Goal: Transaction & Acquisition: Purchase product/service

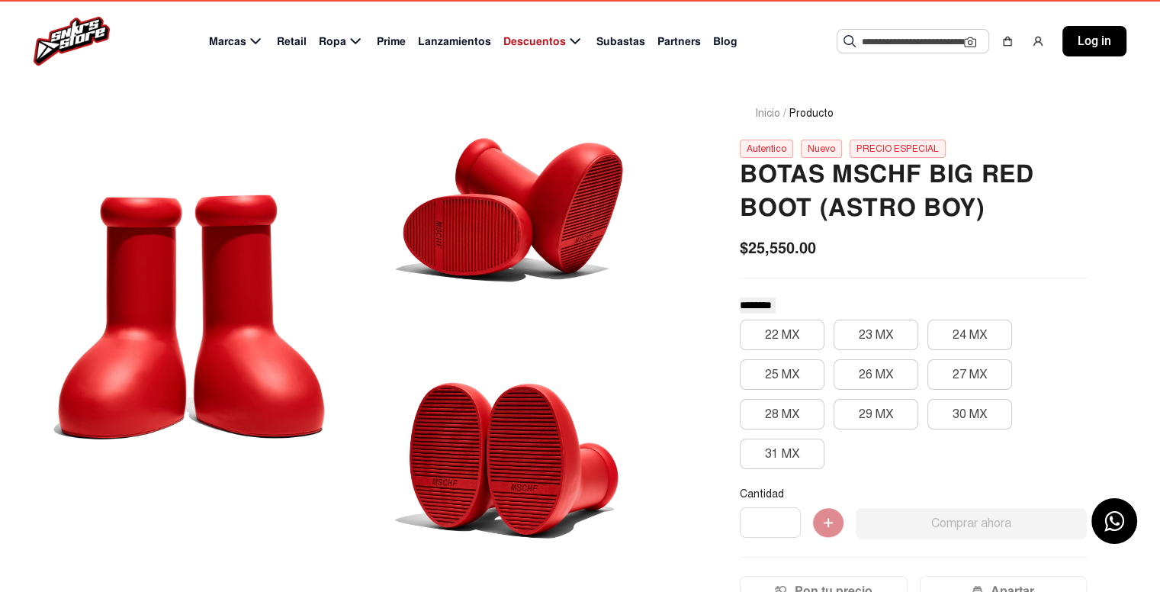
scroll to position [75, 0]
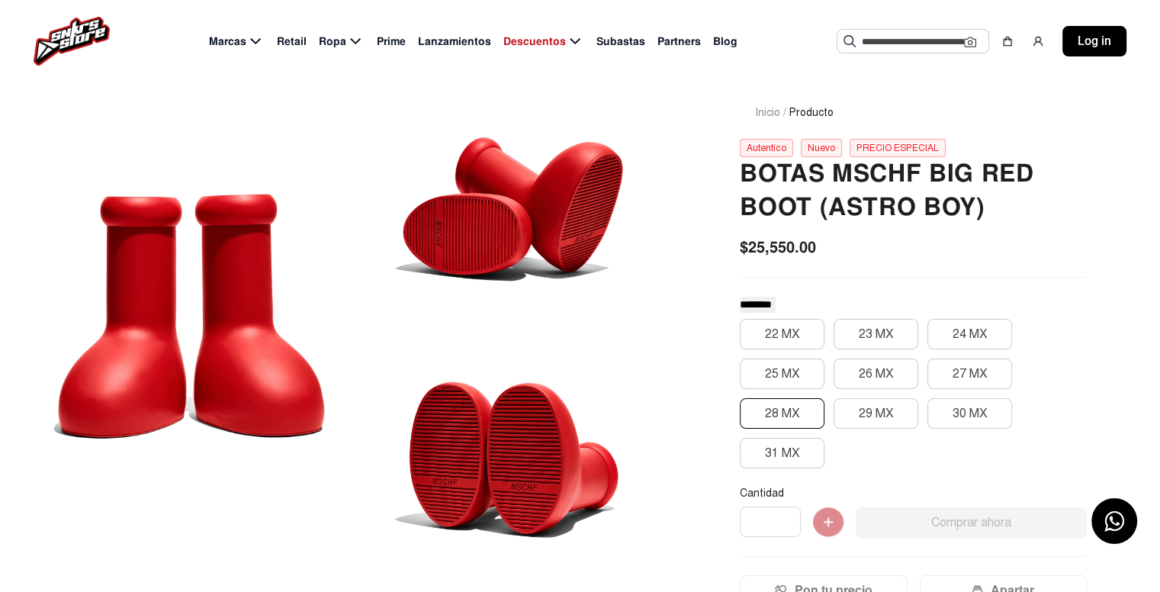
click at [778, 412] on button "28 MX" at bounding box center [782, 413] width 85 height 30
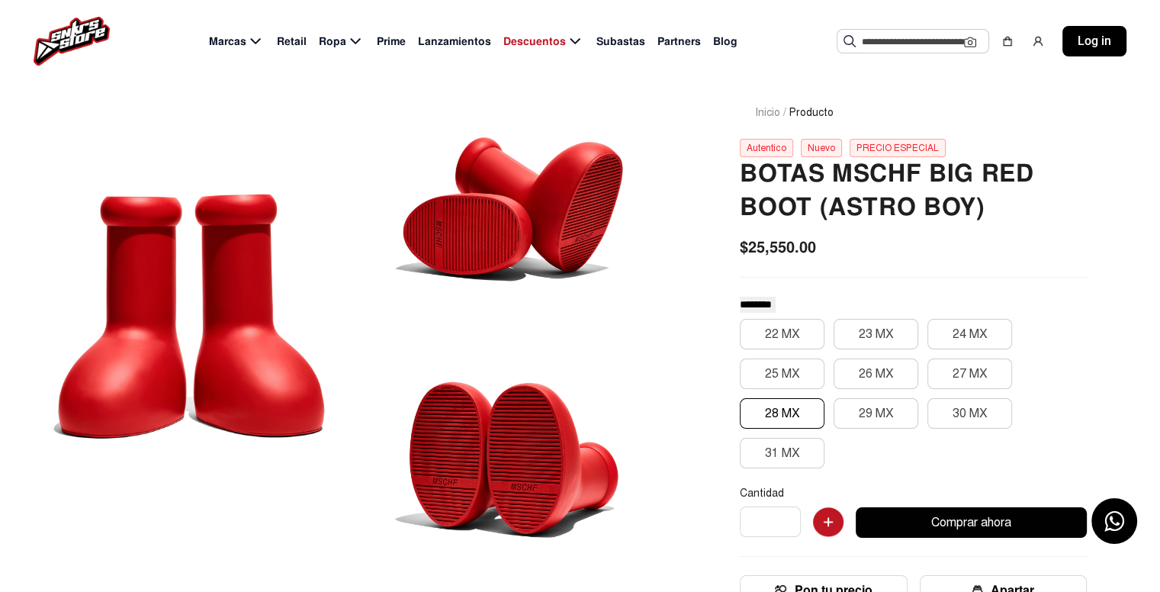
click at [573, 249] on div at bounding box center [514, 188] width 306 height 241
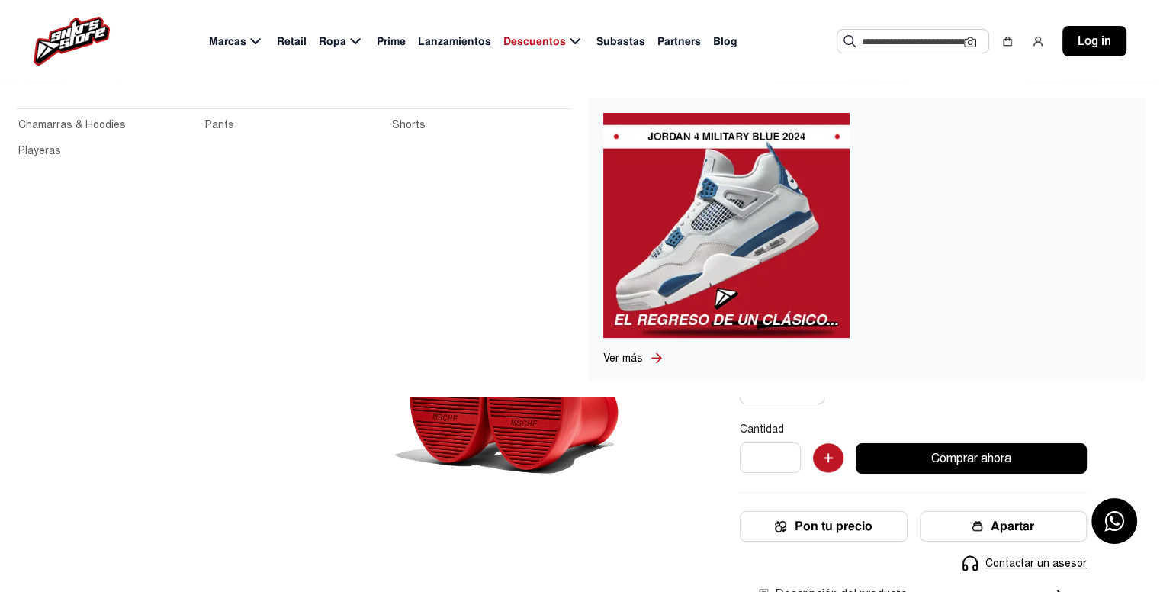
click at [338, 47] on span "Ropa" at bounding box center [332, 42] width 27 height 16
click at [46, 158] on link "Playeras" at bounding box center [107, 151] width 178 height 17
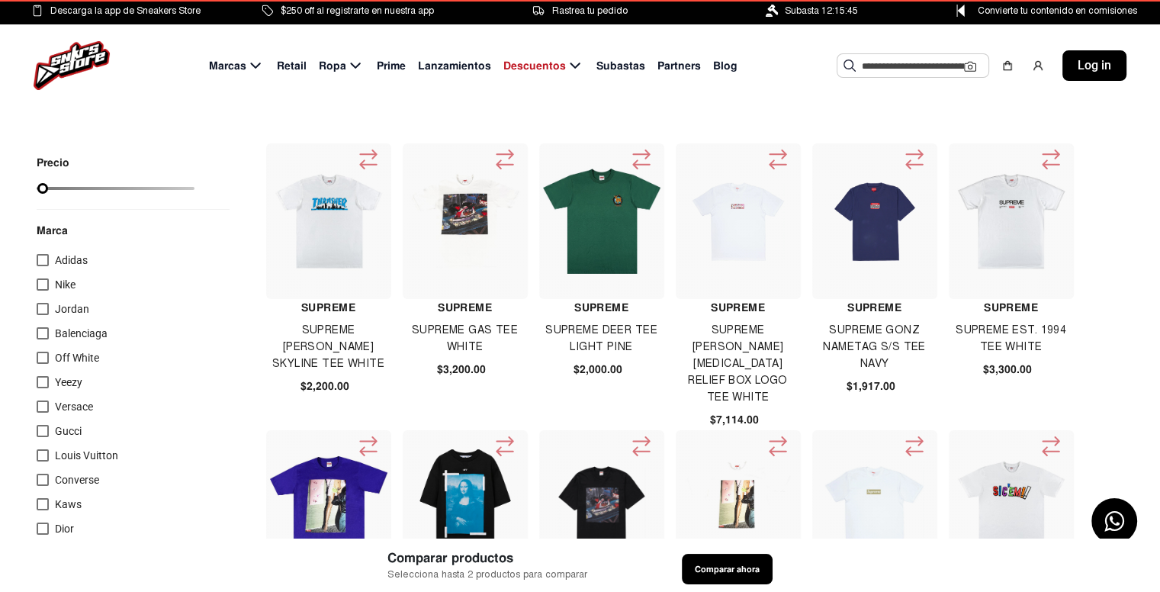
click at [62, 364] on span "Off White" at bounding box center [77, 357] width 44 height 12
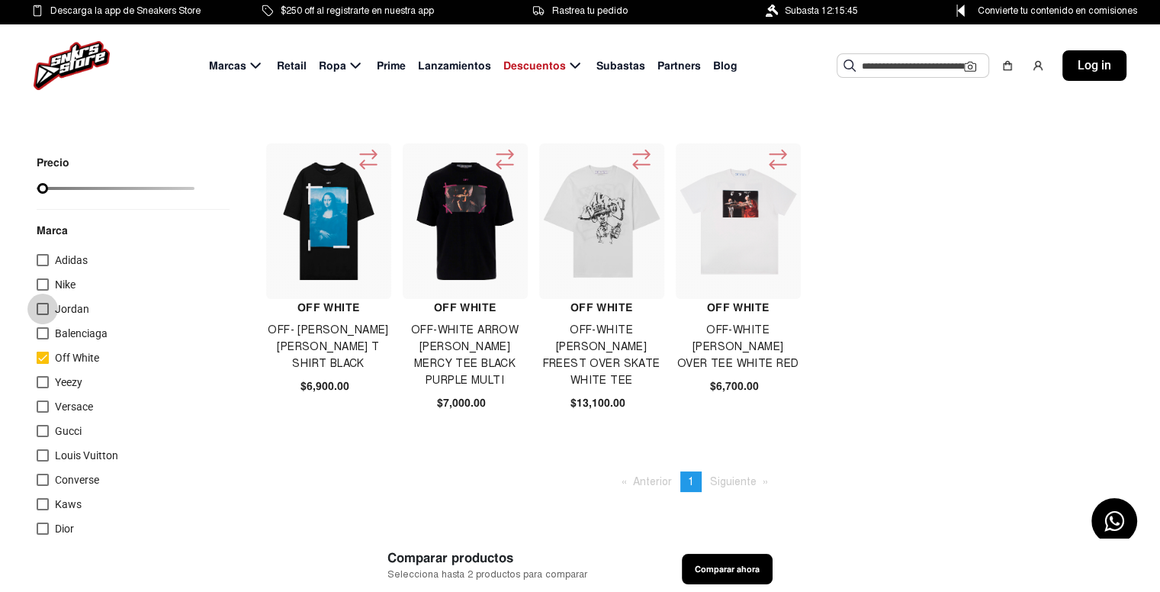
click at [46, 313] on div at bounding box center [43, 309] width 12 height 12
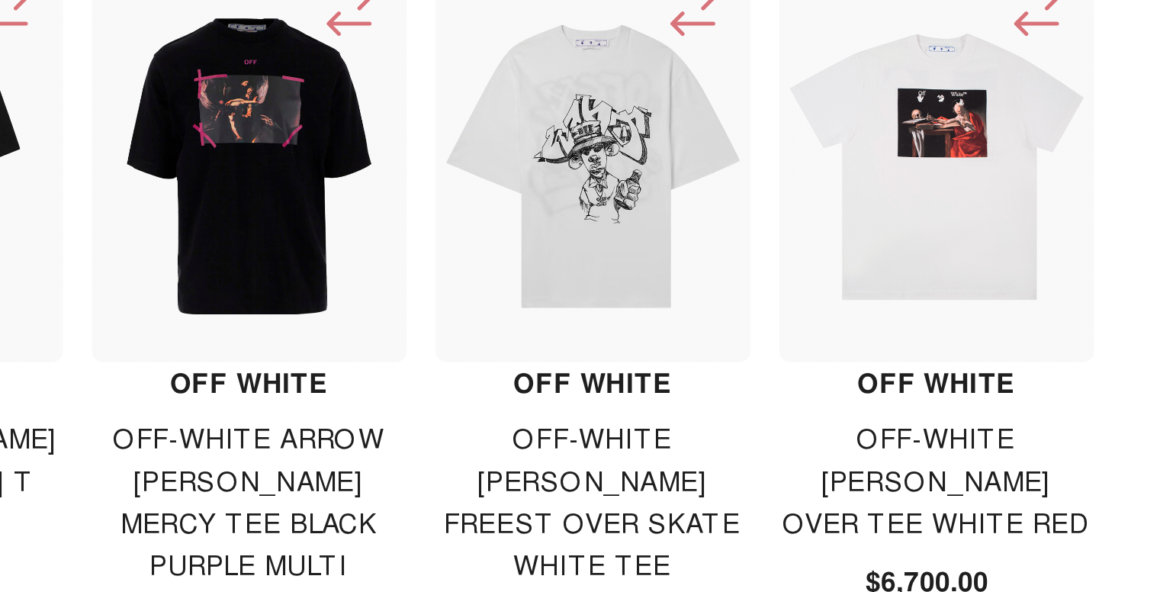
click at [618, 241] on img at bounding box center [601, 220] width 117 height 117
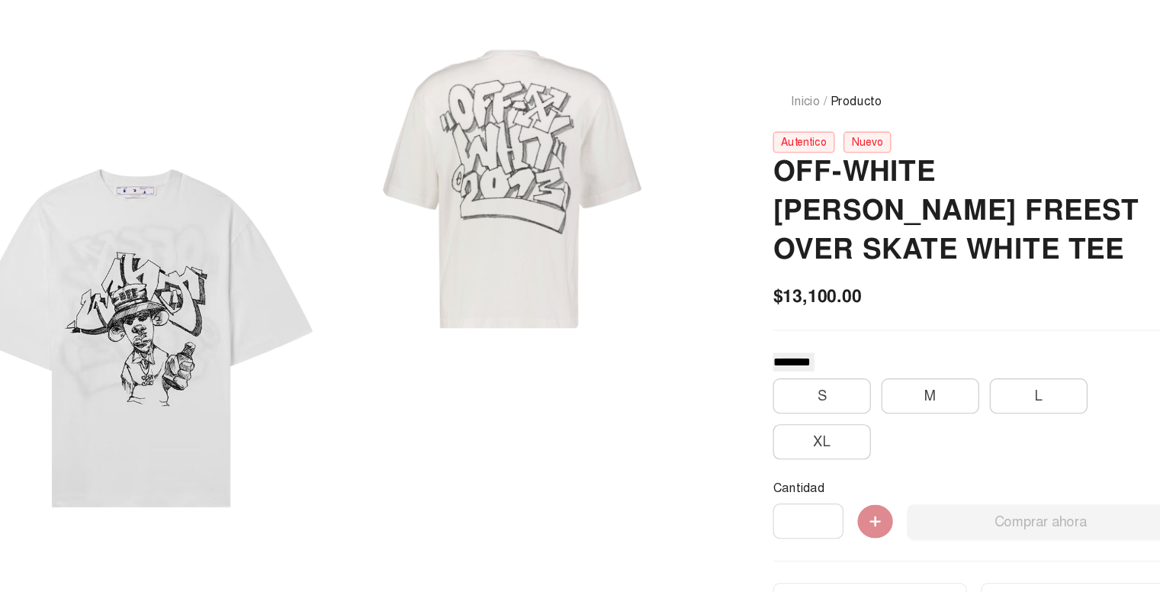
scroll to position [21, 0]
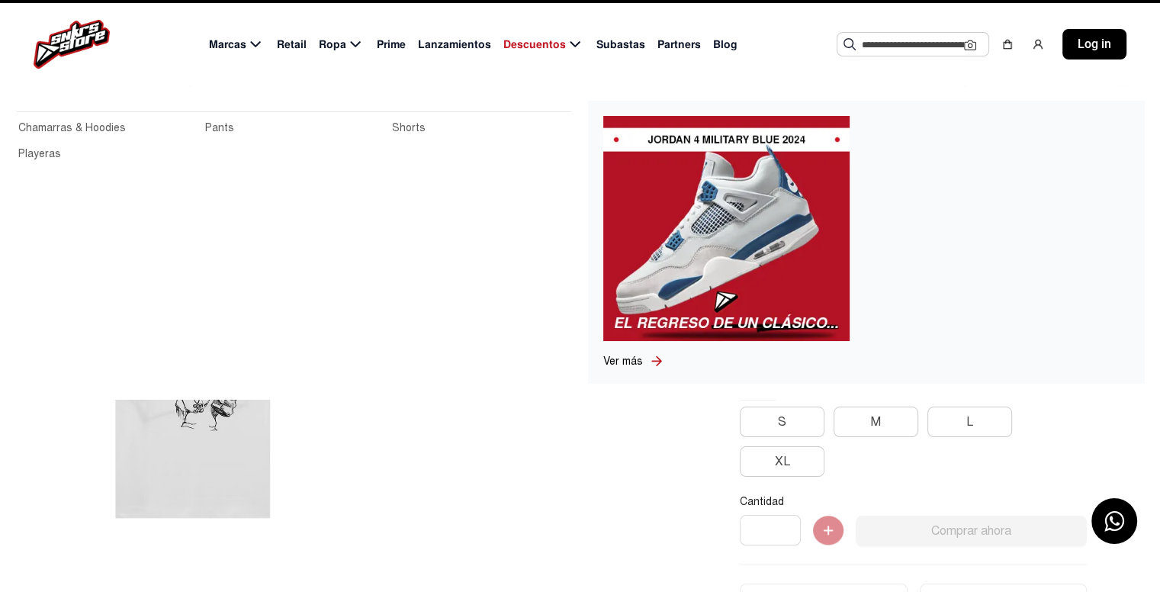
click at [217, 124] on link "Pants" at bounding box center [294, 128] width 178 height 17
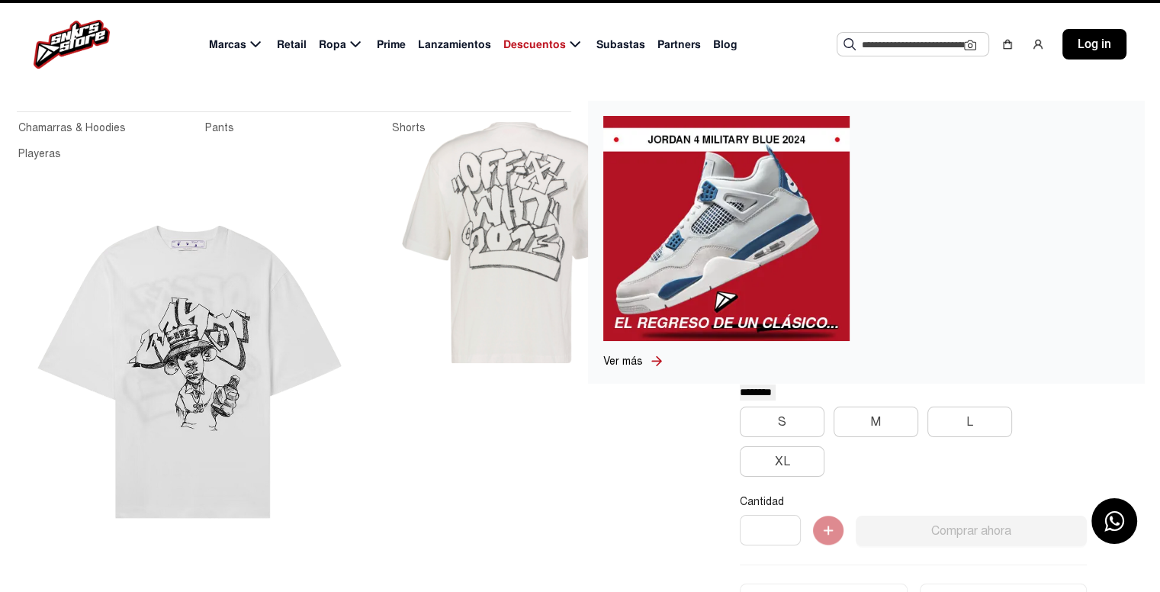
click at [217, 124] on link "Pants" at bounding box center [294, 128] width 178 height 17
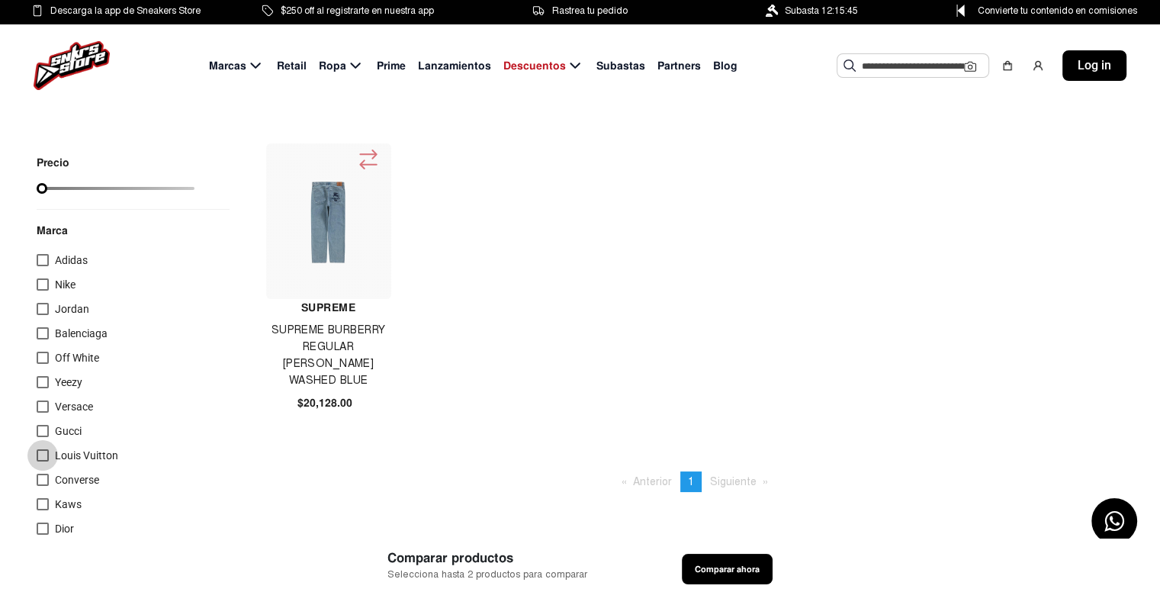
click at [55, 463] on span "Louis Vuitton" at bounding box center [86, 455] width 63 height 18
drag, startPoint x: 133, startPoint y: 190, endPoint x: 197, endPoint y: 191, distance: 64.0
type input "*****"
click at [194, 190] on input "range" at bounding box center [116, 188] width 158 height 3
click at [607, 69] on span "Subastas" at bounding box center [620, 66] width 49 height 16
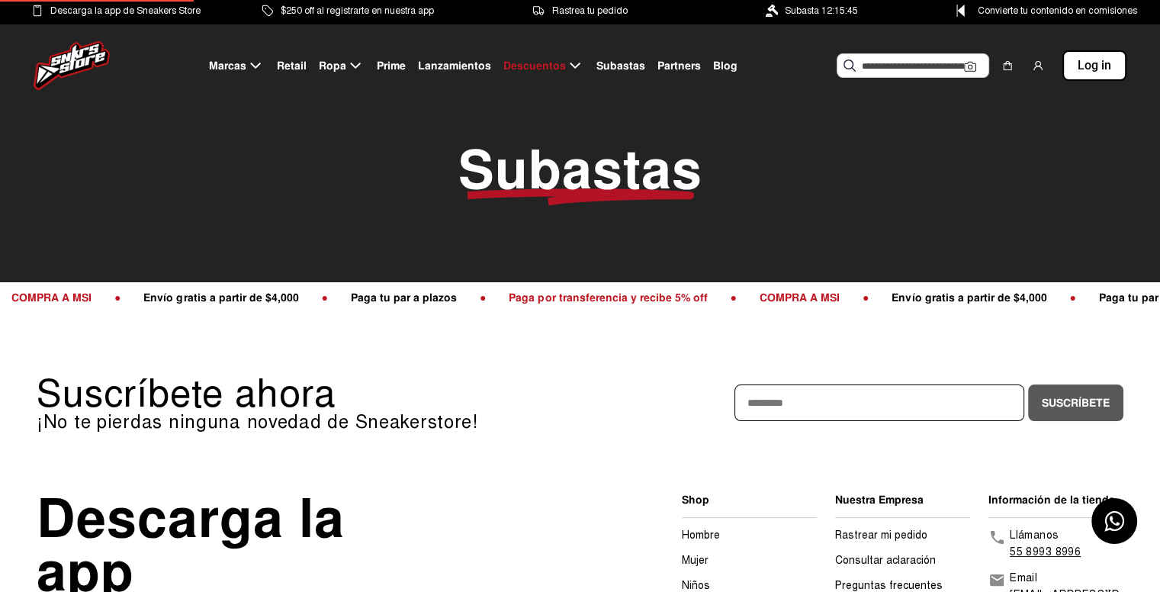
click at [424, 387] on p "Suscríbete ahora" at bounding box center [309, 393] width 544 height 38
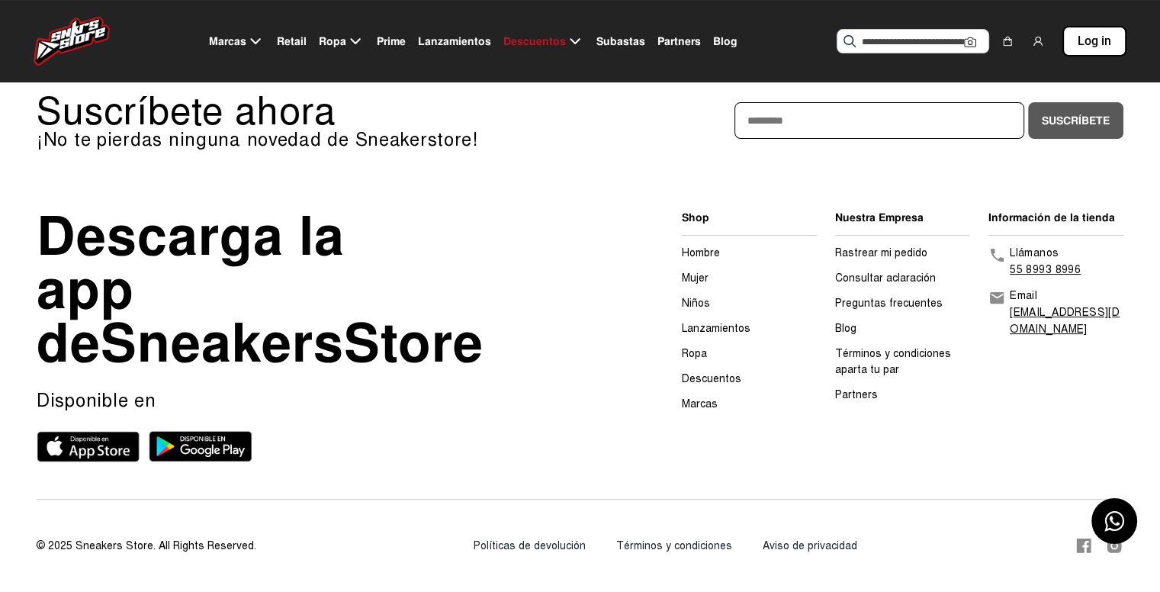
click at [711, 246] on link "Hombre" at bounding box center [701, 252] width 38 height 13
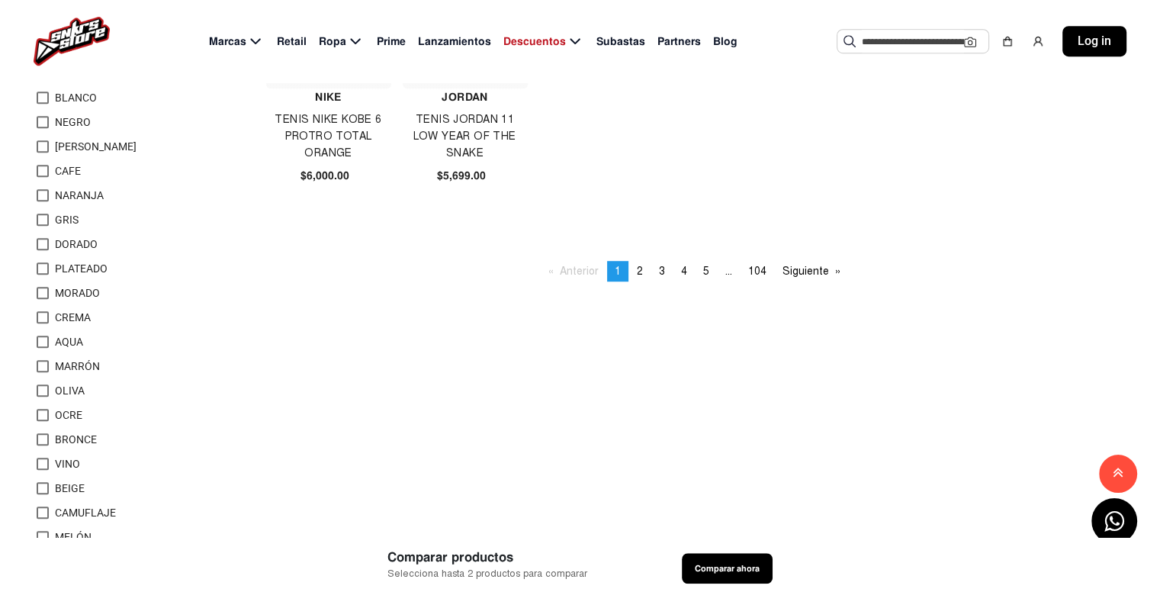
scroll to position [1073, 0]
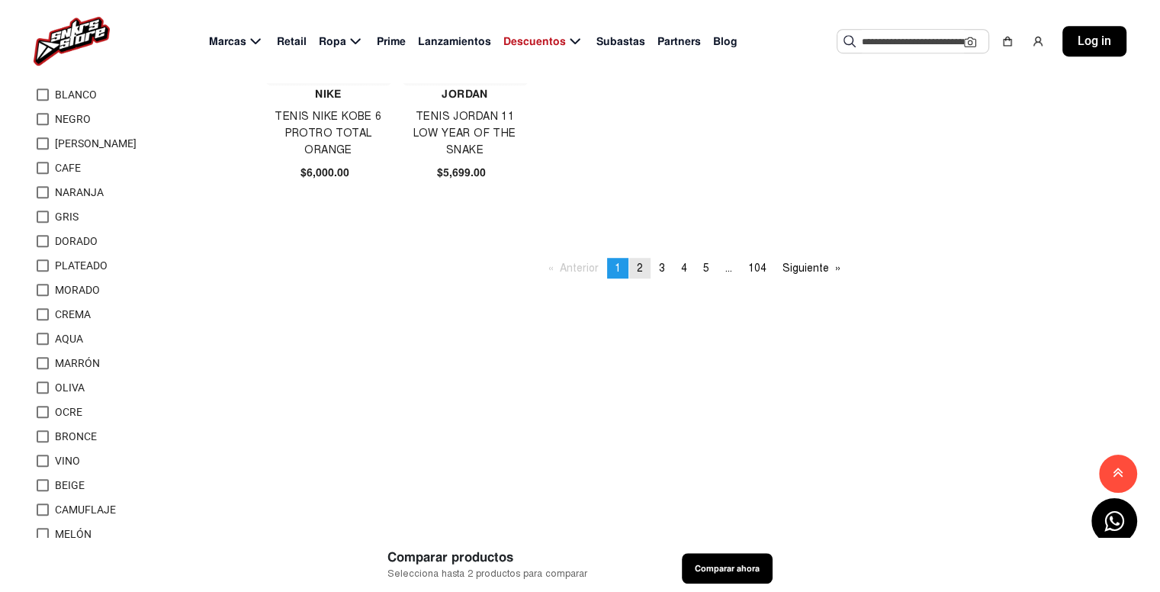
click at [634, 264] on link "page 2" at bounding box center [639, 268] width 21 height 21
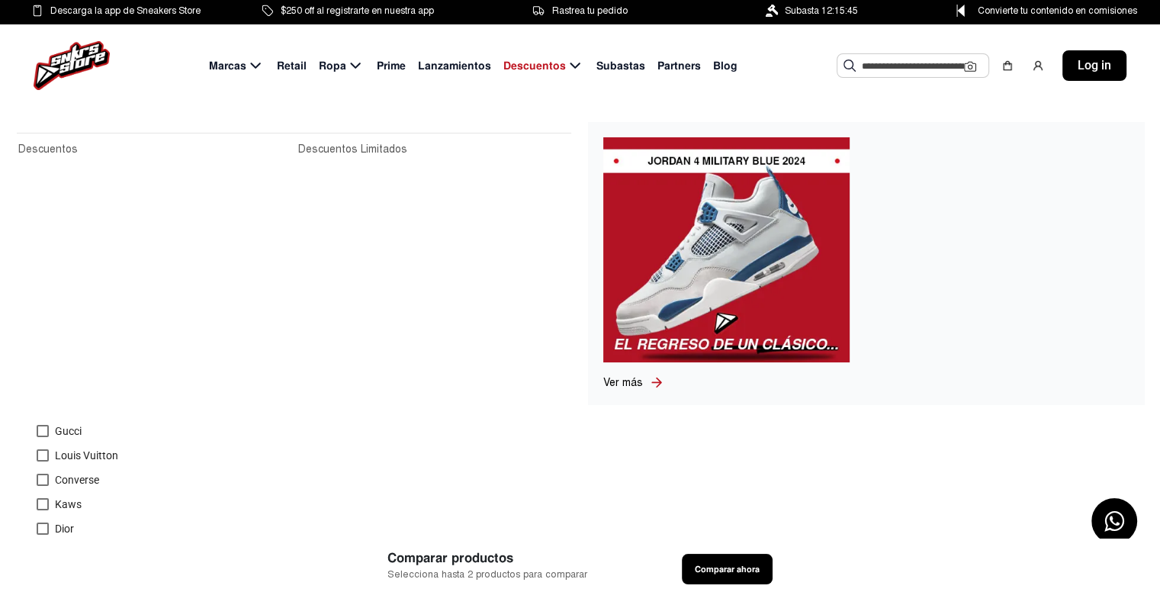
click at [714, 255] on img at bounding box center [726, 249] width 246 height 225
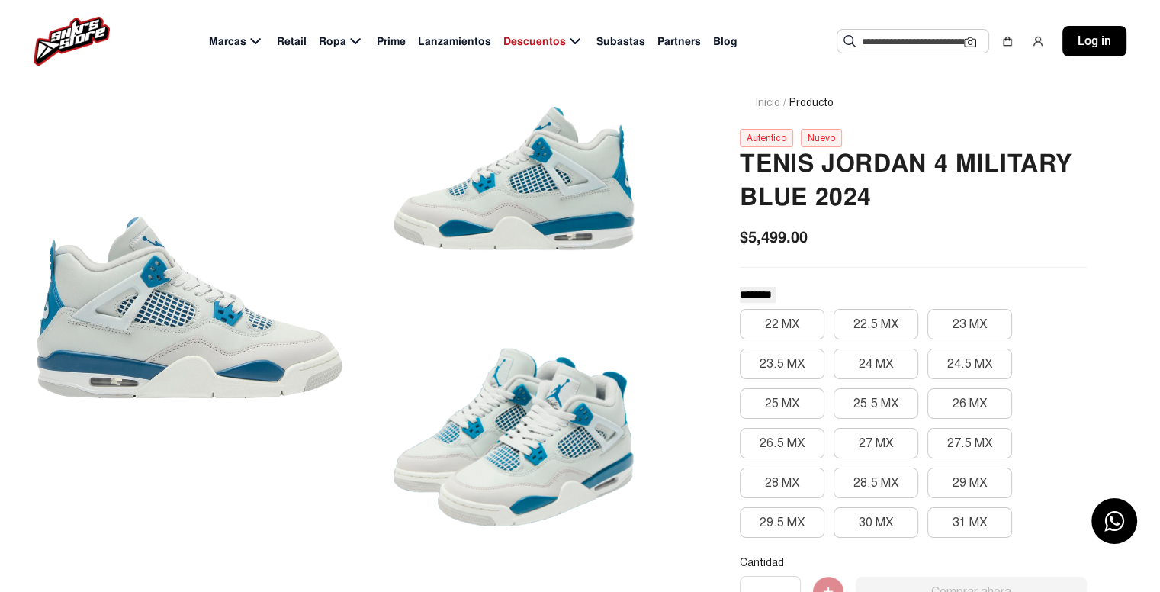
scroll to position [130, 0]
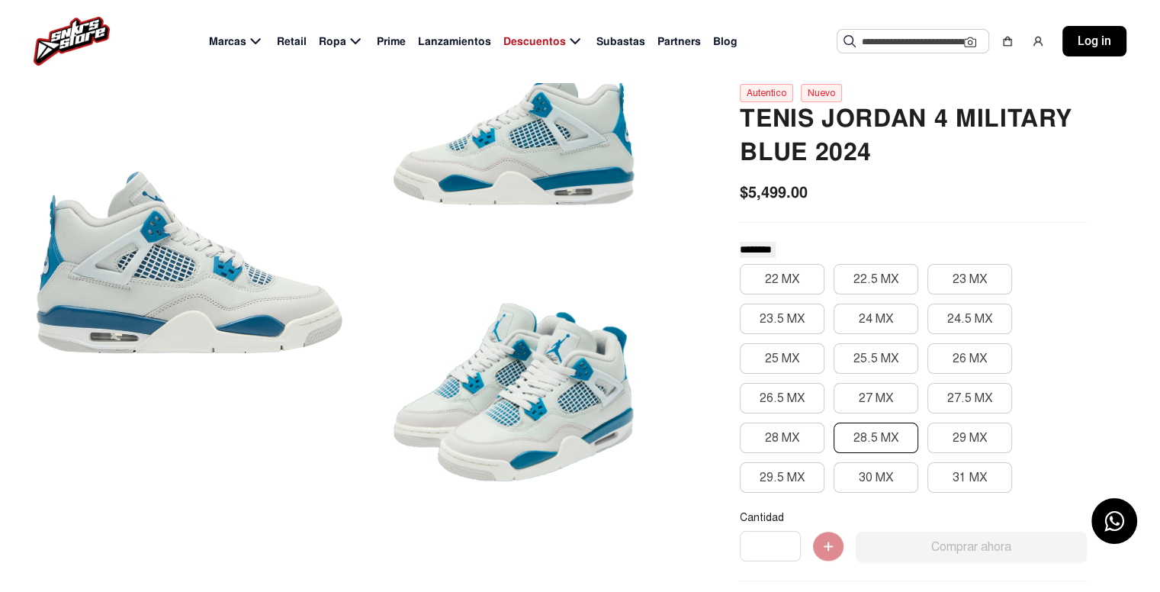
click at [875, 445] on button "28.5 MX" at bounding box center [875, 437] width 85 height 30
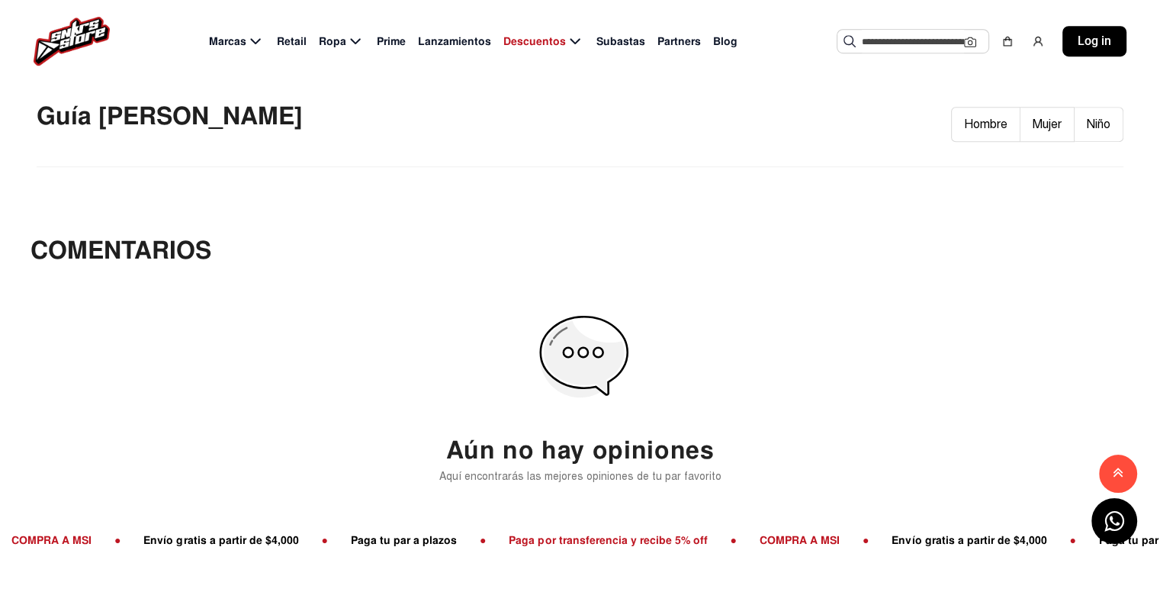
scroll to position [1105, 0]
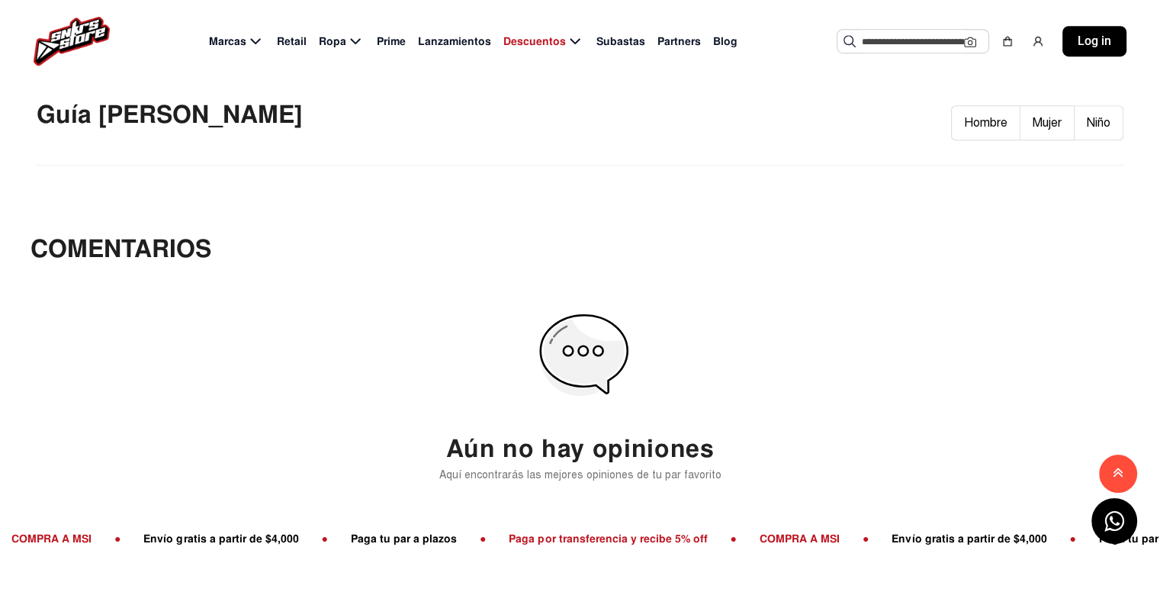
click at [610, 343] on img at bounding box center [579, 362] width 197 height 144
